Goal: Communication & Community: Answer question/provide support

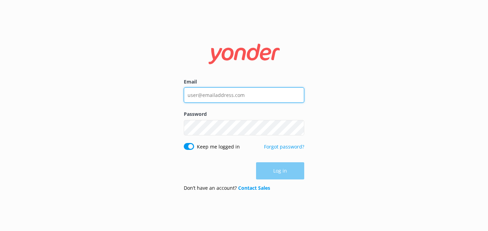
type input "[EMAIL_ADDRESS][DOMAIN_NAME]"
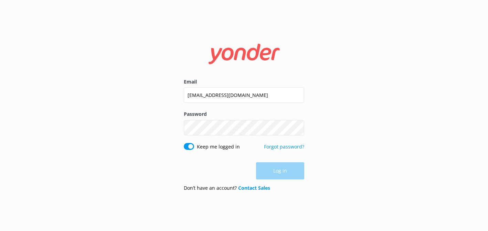
click at [287, 172] on div "Log in" at bounding box center [244, 170] width 120 height 17
click at [287, 172] on button "Log in" at bounding box center [280, 171] width 48 height 17
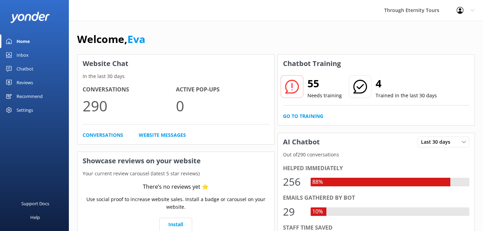
click at [38, 66] on link "Chatbot" at bounding box center [34, 69] width 69 height 14
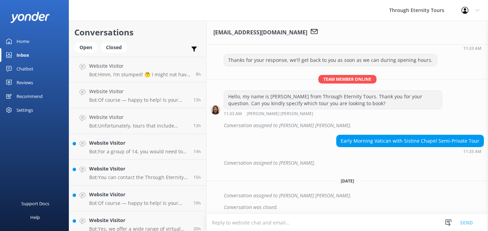
scroll to position [296, 0]
click at [282, 222] on textarea at bounding box center [346, 222] width 281 height 17
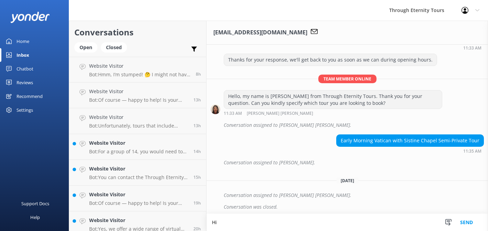
type textarea "H"
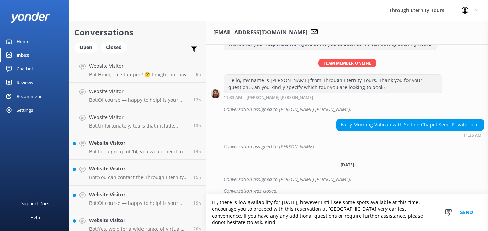
scroll to position [310, 0]
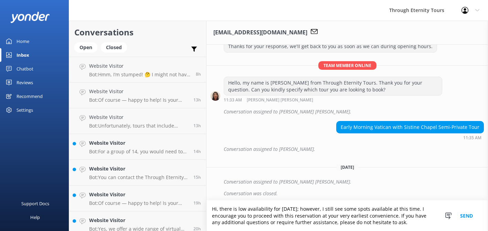
click at [408, 225] on textarea "Hi, there is low availability for [DATE]; however, I still see some spots avail…" at bounding box center [346, 216] width 281 height 31
click at [415, 225] on textarea "Hi, there is low availability for [DATE]; however, I still see some spots avail…" at bounding box center [346, 216] width 281 height 31
paste textarea "[URL][DOMAIN_NAME]"
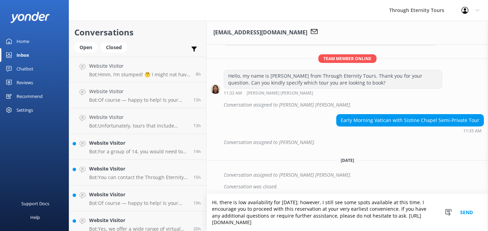
scroll to position [320, 0]
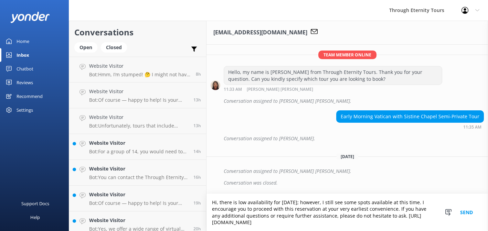
click at [417, 214] on textarea "Hi, there is low availability for [DATE]; however, I still see some spots avail…" at bounding box center [346, 212] width 281 height 37
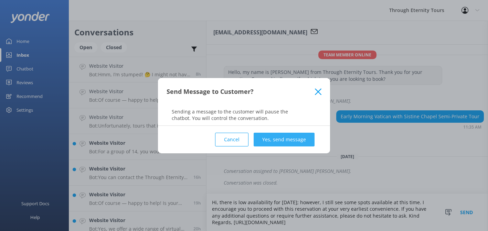
type textarea "Hi, there is low availability for [DATE]; however, I still see some spots avail…"
click at [299, 138] on button "Yes, send message" at bounding box center [284, 140] width 61 height 14
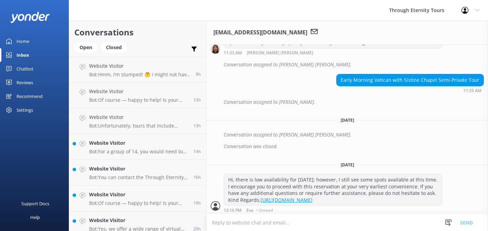
scroll to position [363, 0]
